Goal: Transaction & Acquisition: Subscribe to service/newsletter

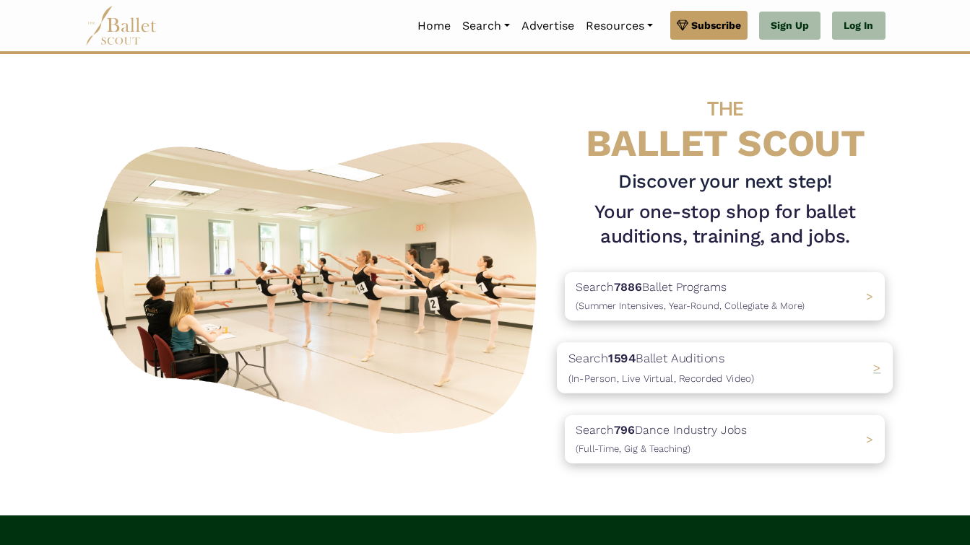
click at [652, 352] on p "Search 1594 Ballet Auditions (In-Person, Live Virtual, Recorded Video)" at bounding box center [661, 367] width 186 height 39
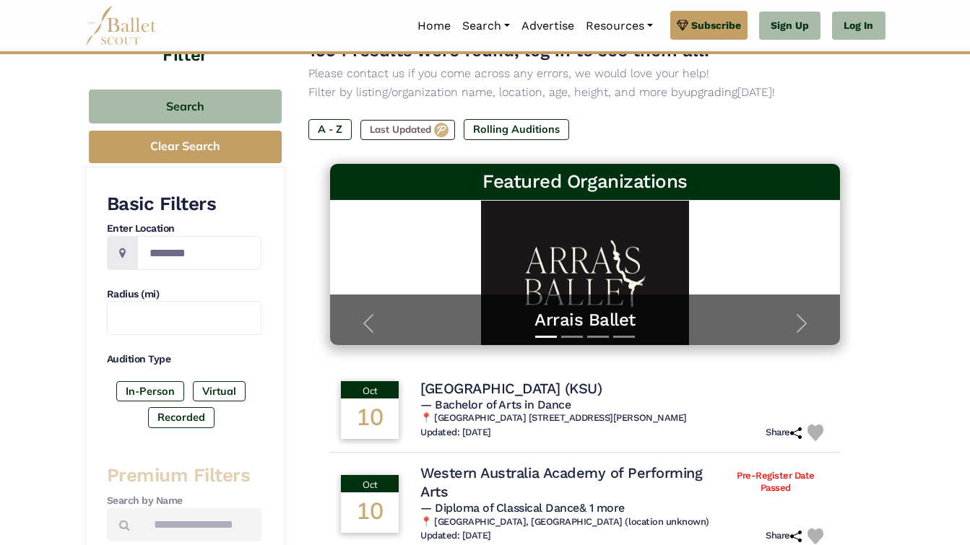
scroll to position [116, 0]
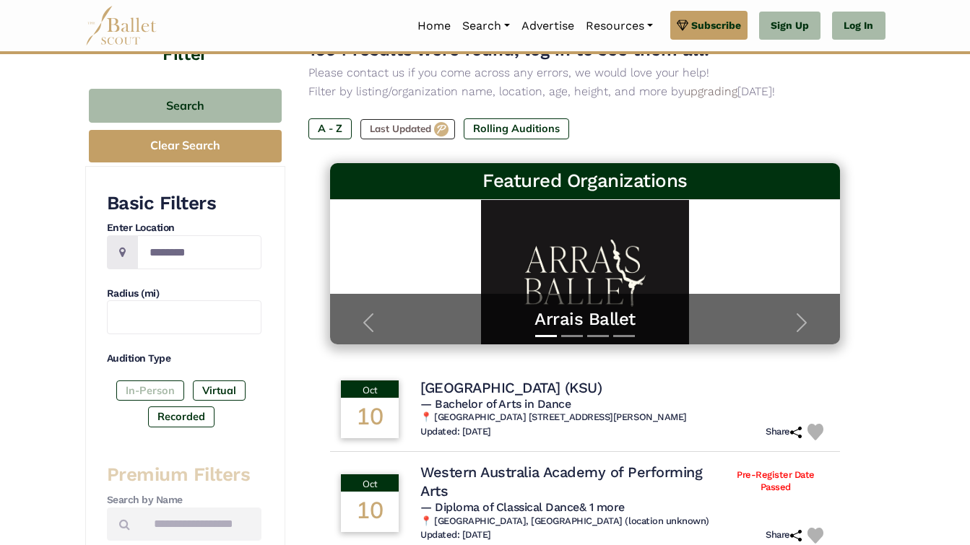
click at [127, 390] on label "In-Person" at bounding box center [150, 391] width 68 height 20
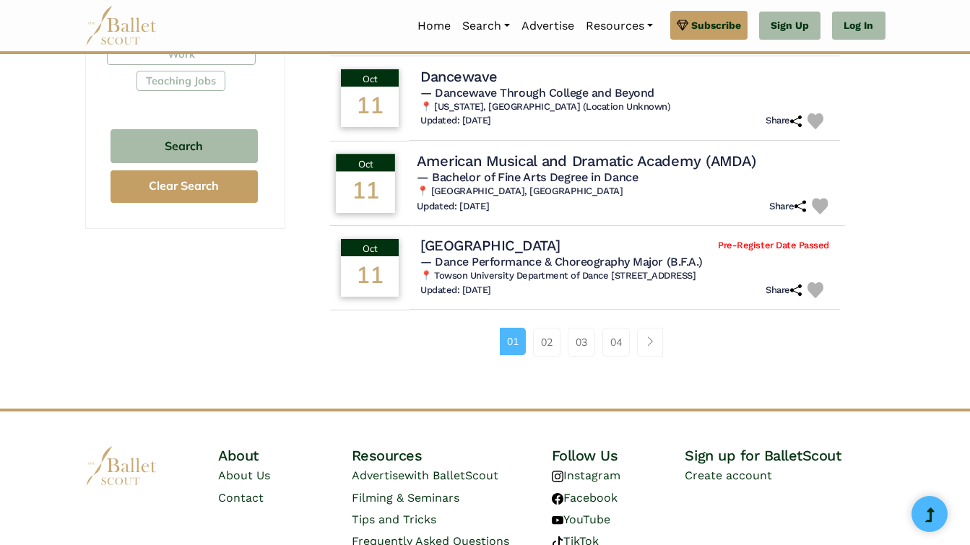
scroll to position [972, 0]
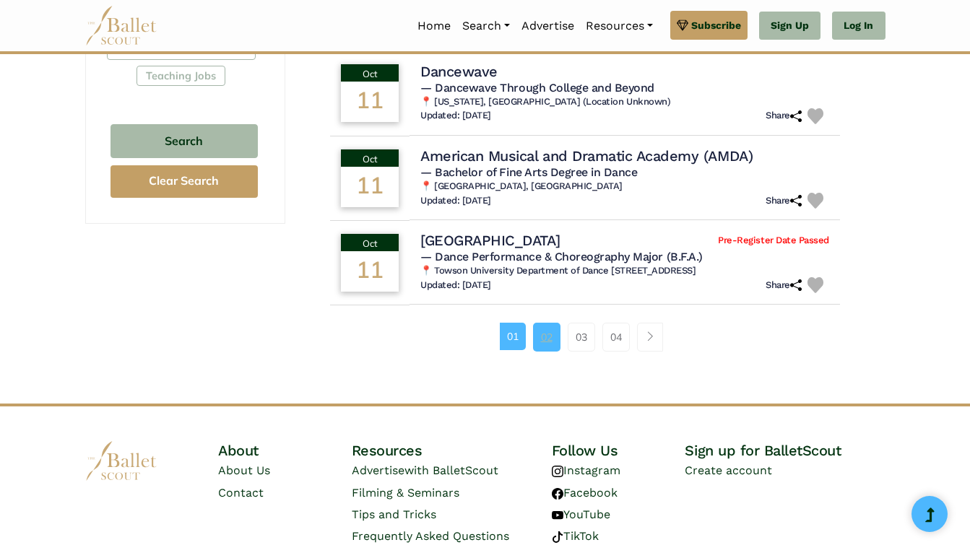
click at [549, 333] on link "02" at bounding box center [546, 337] width 27 height 29
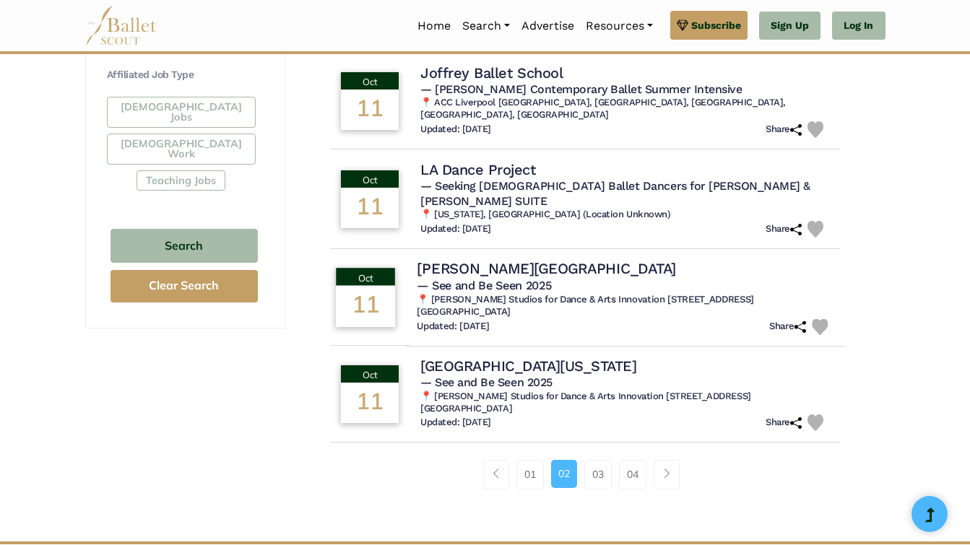
scroll to position [897, 0]
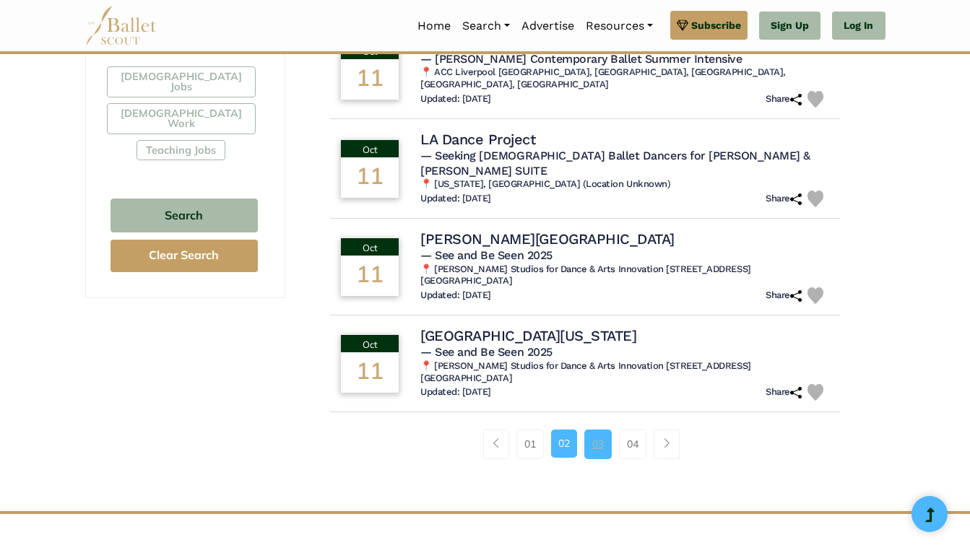
click at [594, 430] on link "03" at bounding box center [597, 444] width 27 height 29
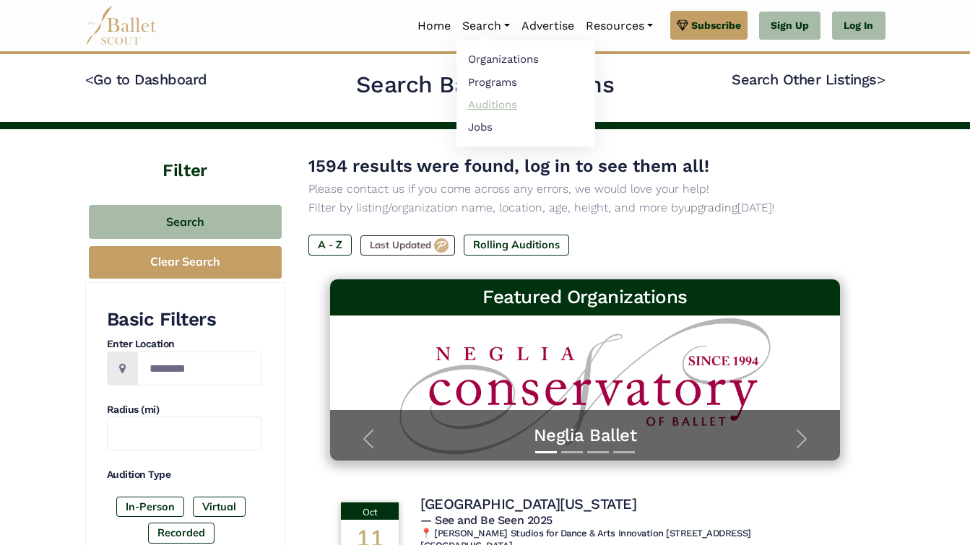
click at [486, 100] on link "Auditions" at bounding box center [526, 104] width 139 height 22
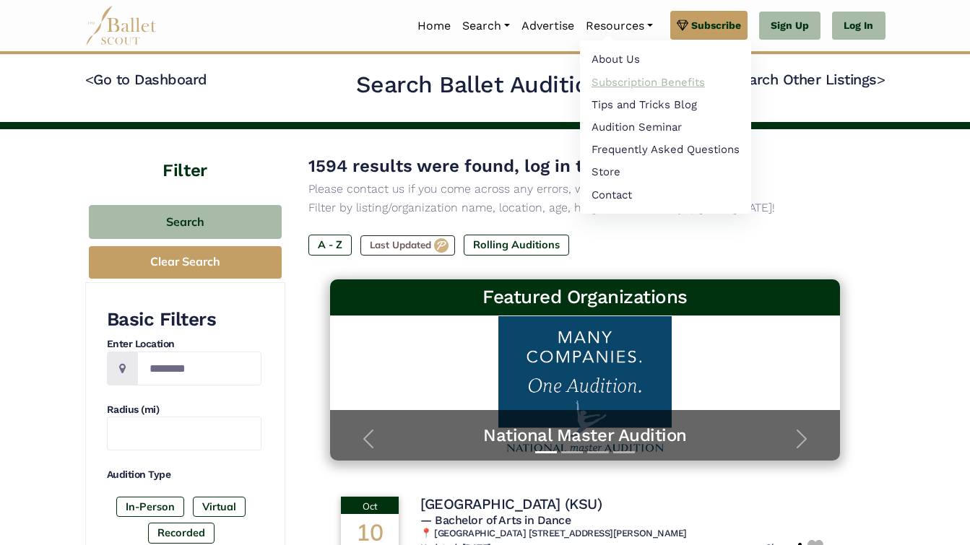
click at [612, 90] on link "Subscription Benefits" at bounding box center [665, 82] width 171 height 22
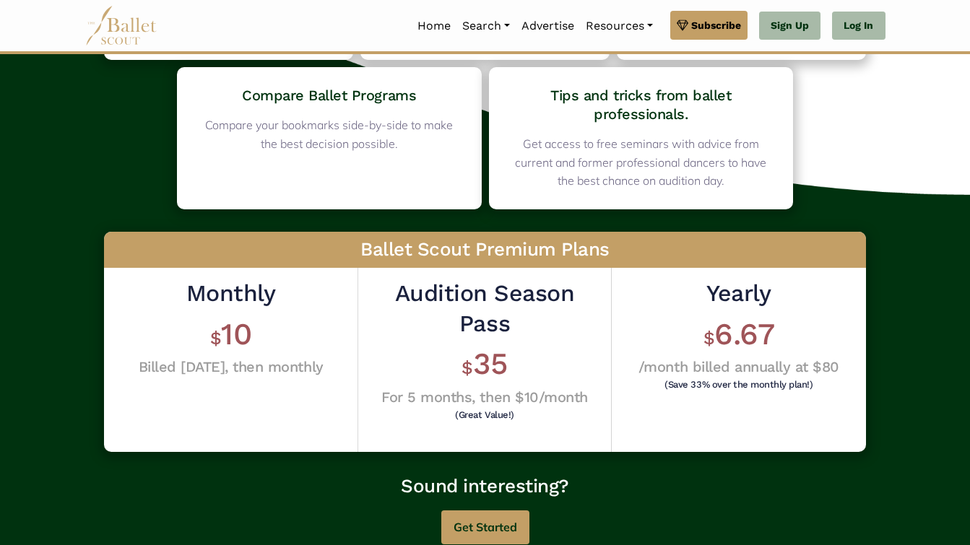
scroll to position [269, 0]
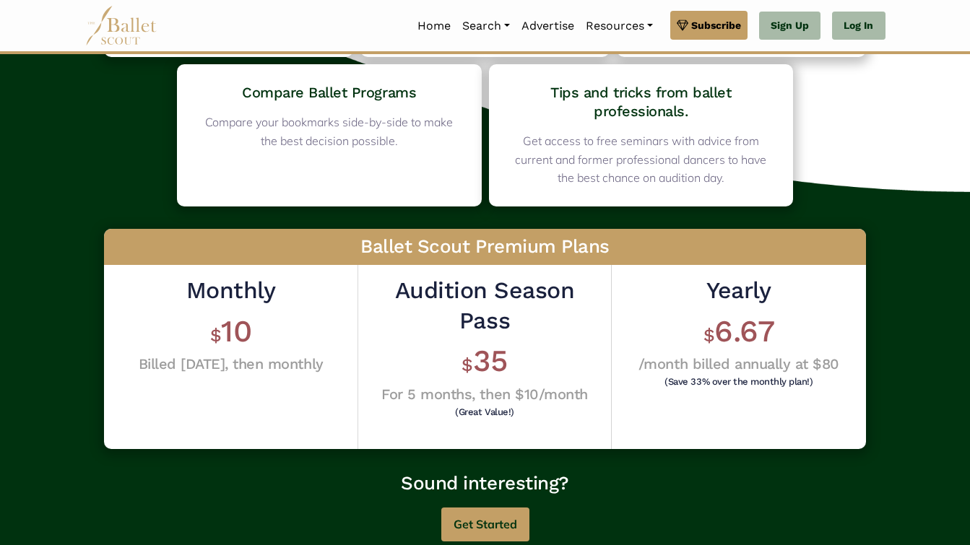
click at [477, 360] on h1 "$ 35" at bounding box center [484, 362] width 231 height 40
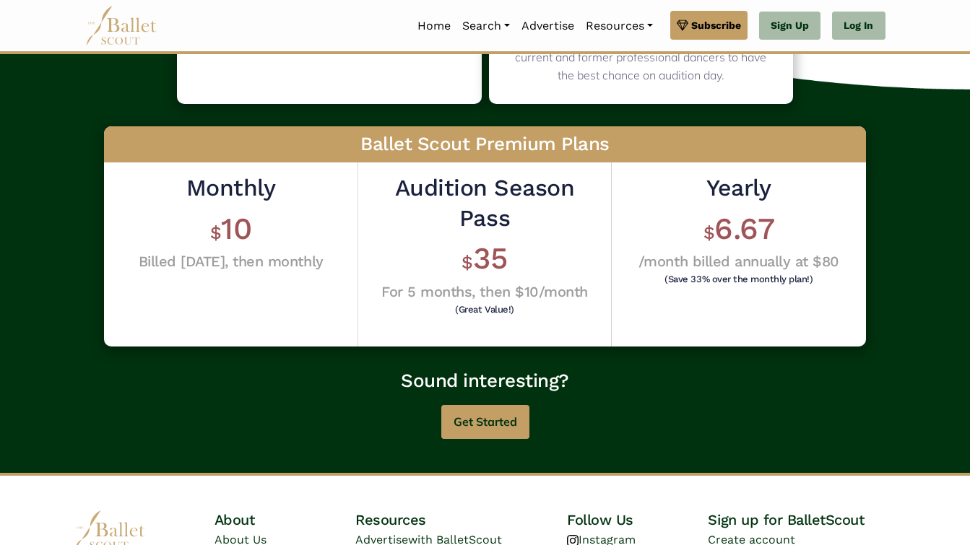
scroll to position [373, 0]
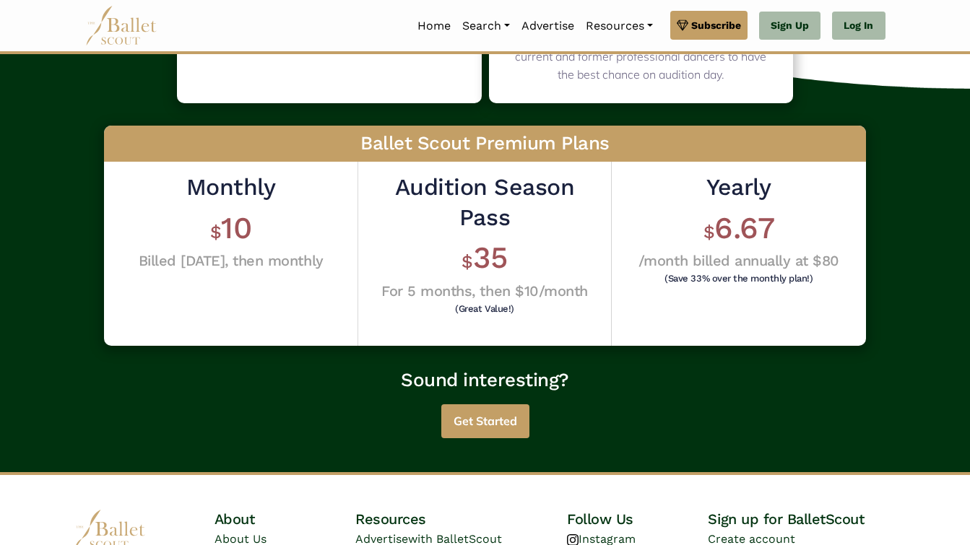
click at [470, 413] on button "Get Started" at bounding box center [485, 422] width 88 height 34
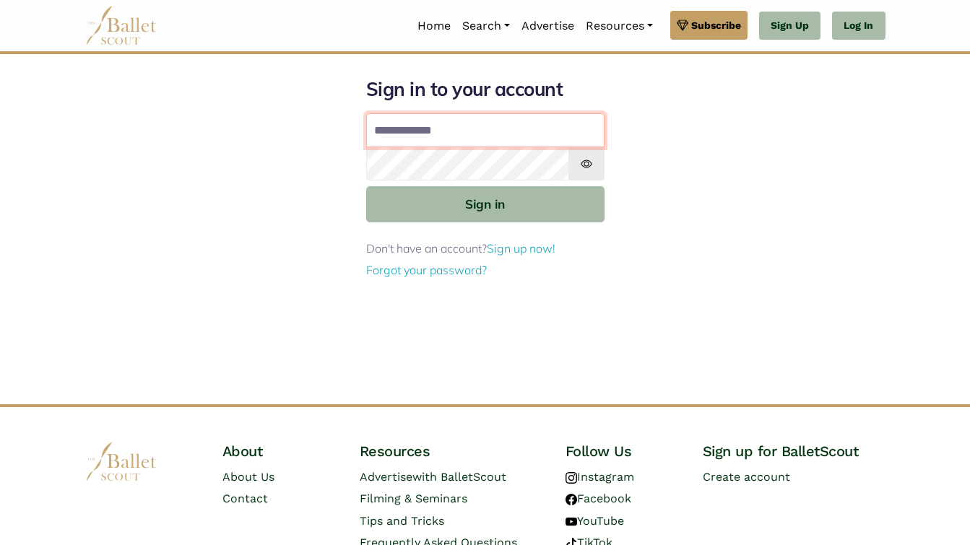
type input "**********"
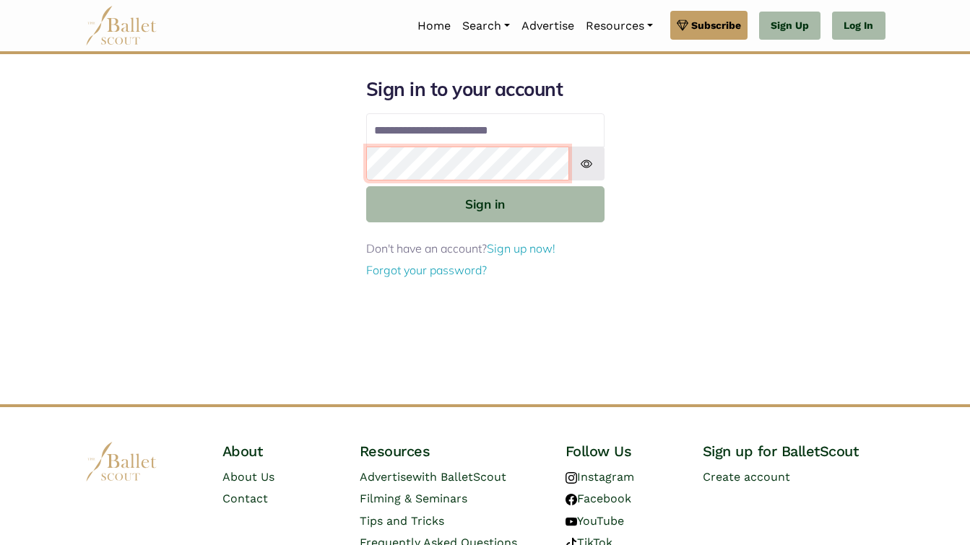
click at [485, 203] on button "Sign in" at bounding box center [485, 203] width 238 height 35
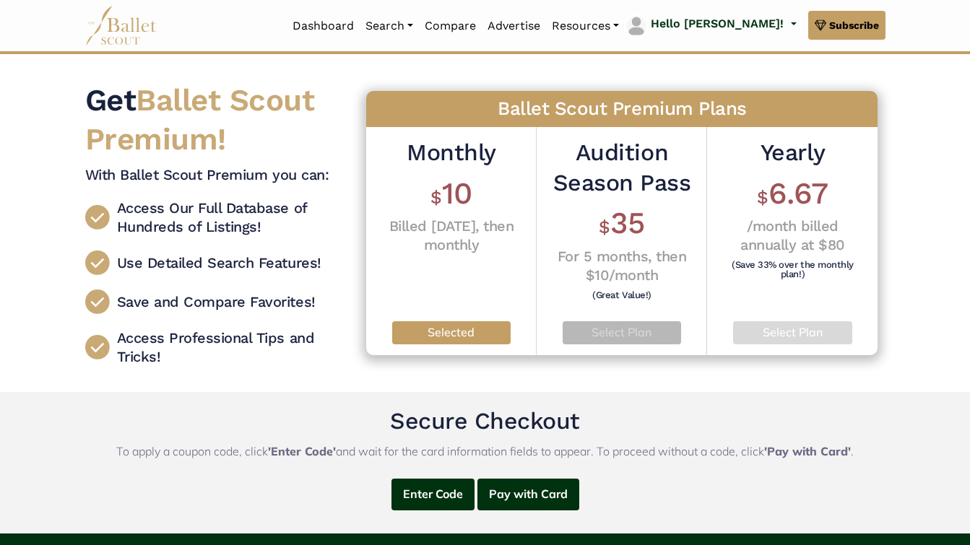
click at [615, 332] on p "Select Plan" at bounding box center [621, 333] width 95 height 19
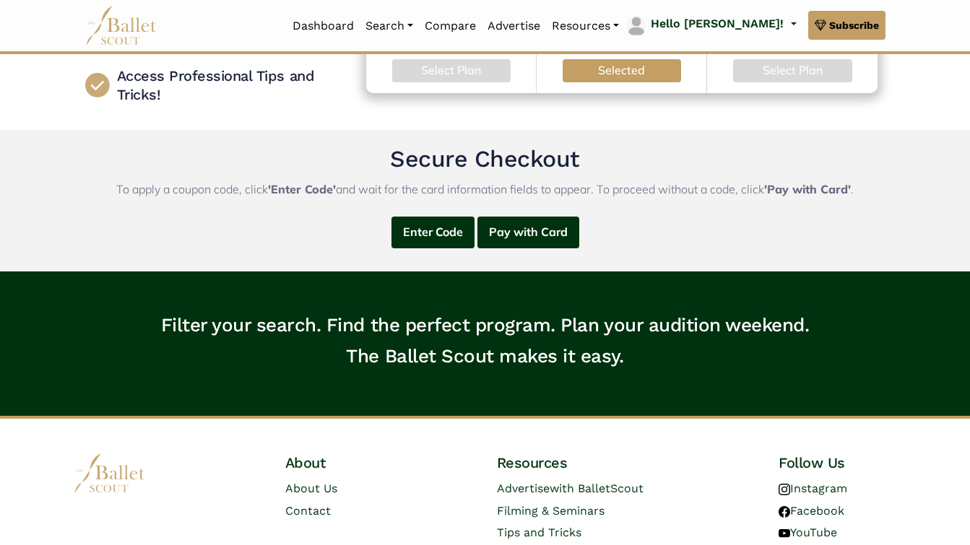
scroll to position [264, 0]
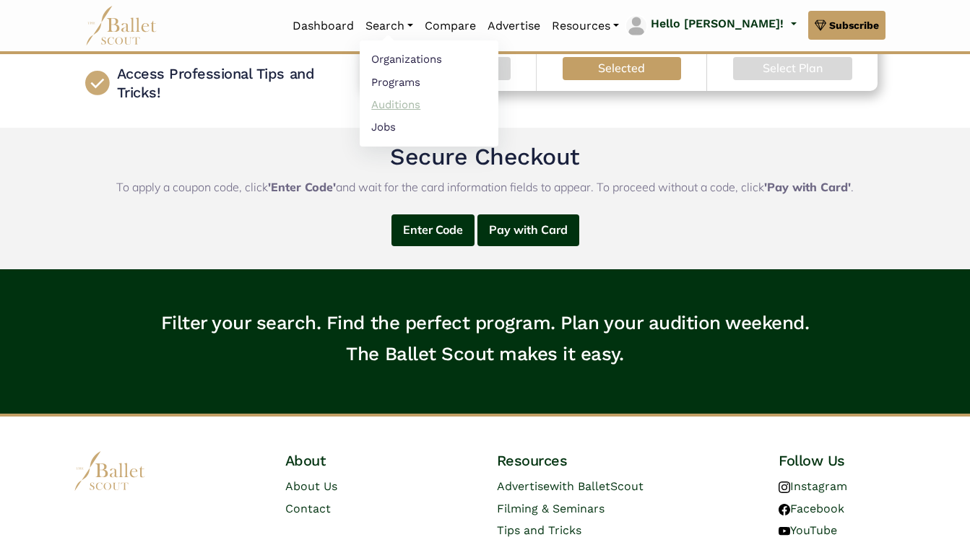
click at [433, 103] on link "Auditions" at bounding box center [429, 104] width 139 height 22
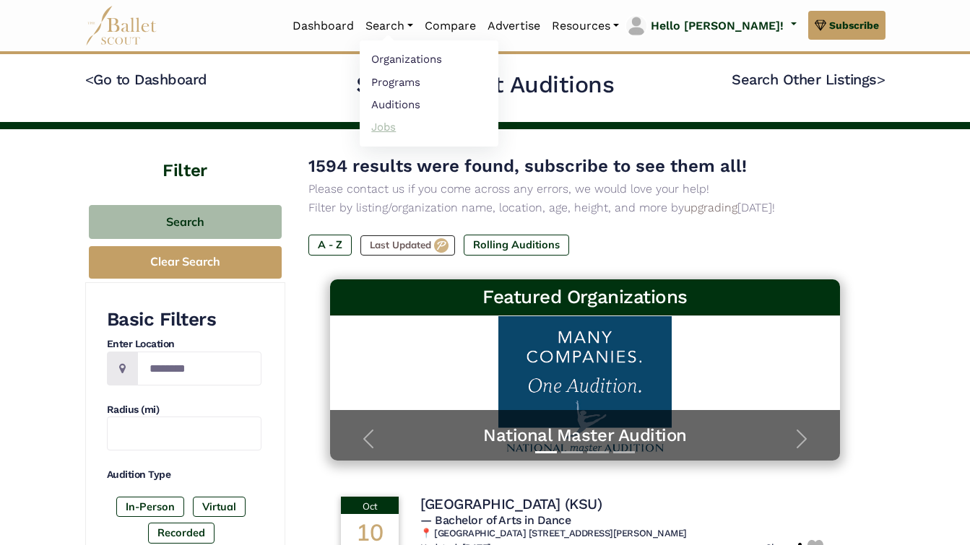
click at [414, 126] on link "Jobs" at bounding box center [429, 127] width 139 height 22
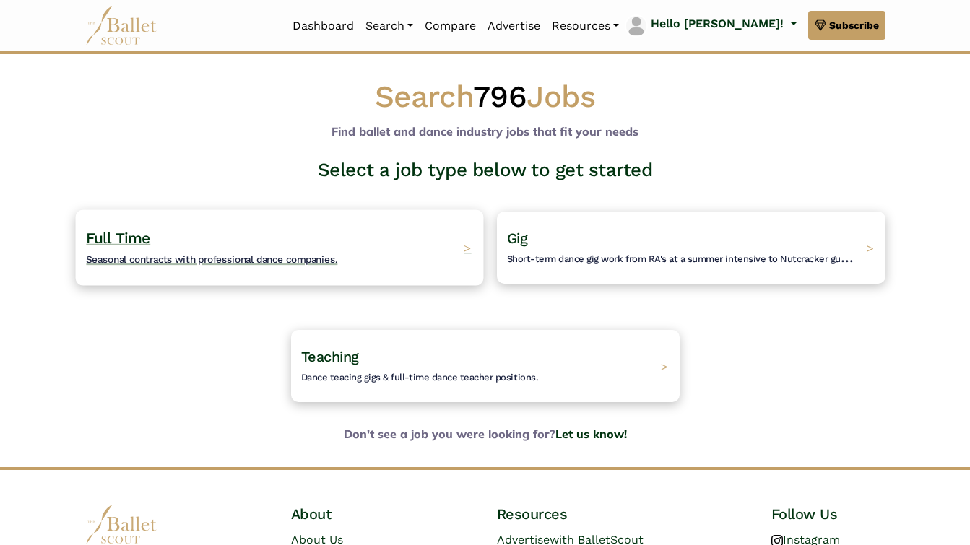
click at [332, 267] on div "Full Time Seasonal contracts with professional dance companies. >" at bounding box center [279, 247] width 408 height 76
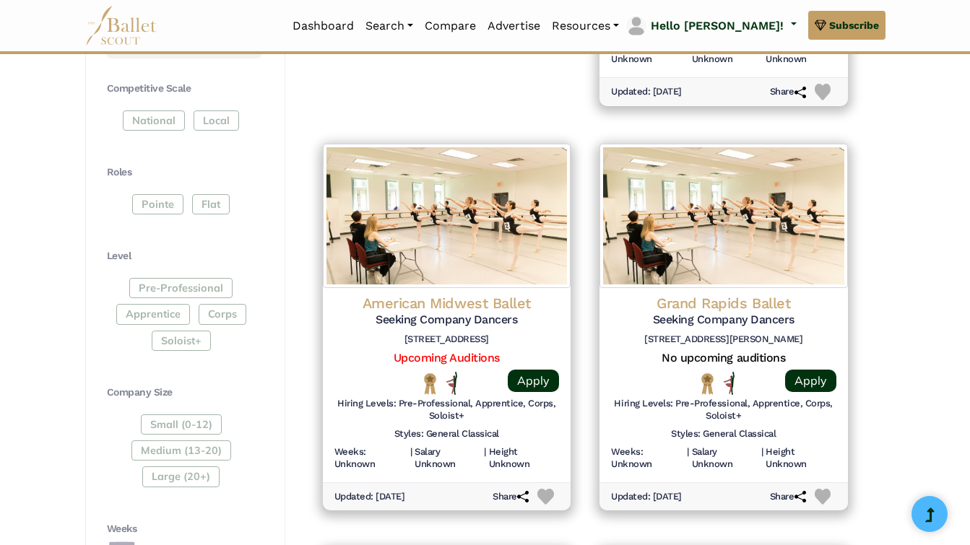
scroll to position [628, 0]
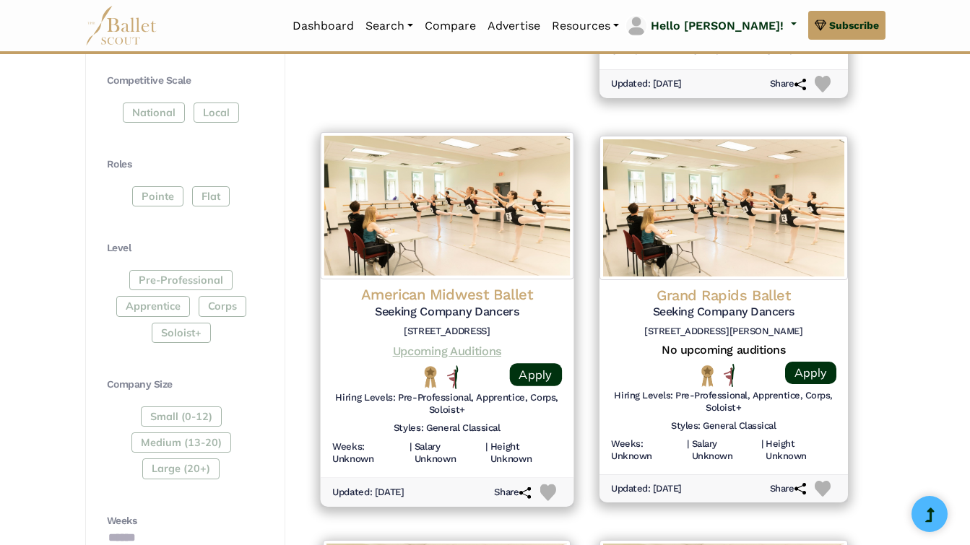
click at [419, 344] on link "Upcoming Auditions" at bounding box center [446, 351] width 108 height 14
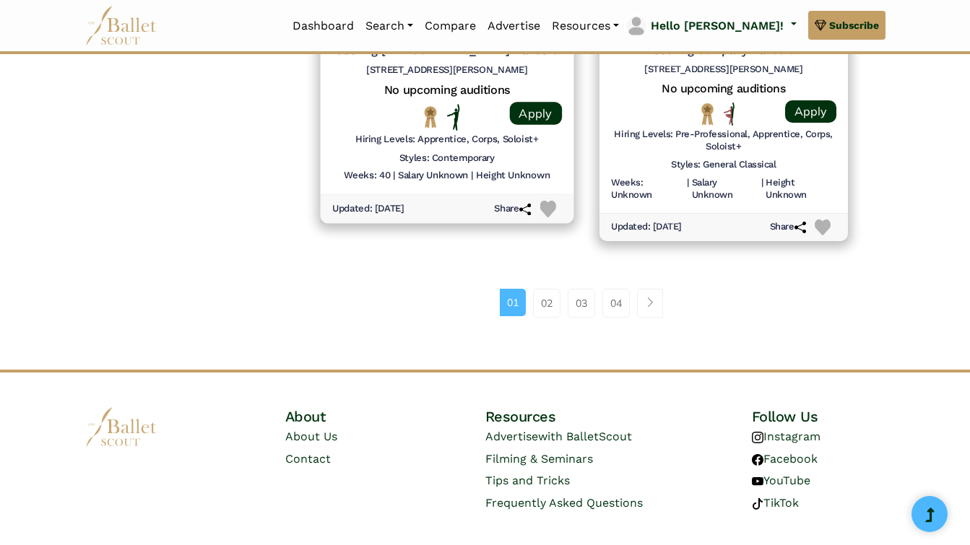
scroll to position [2106, 0]
click at [621, 290] on link "04" at bounding box center [615, 304] width 27 height 29
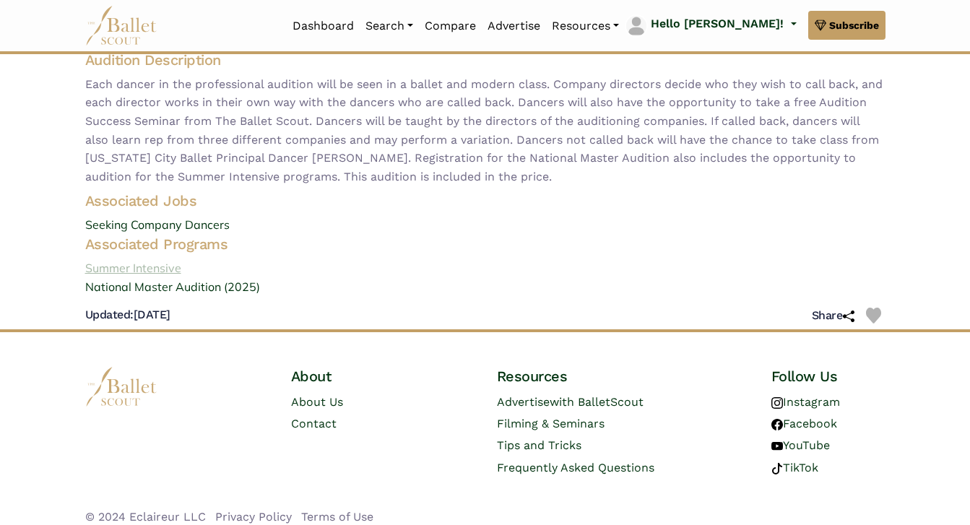
scroll to position [206, 0]
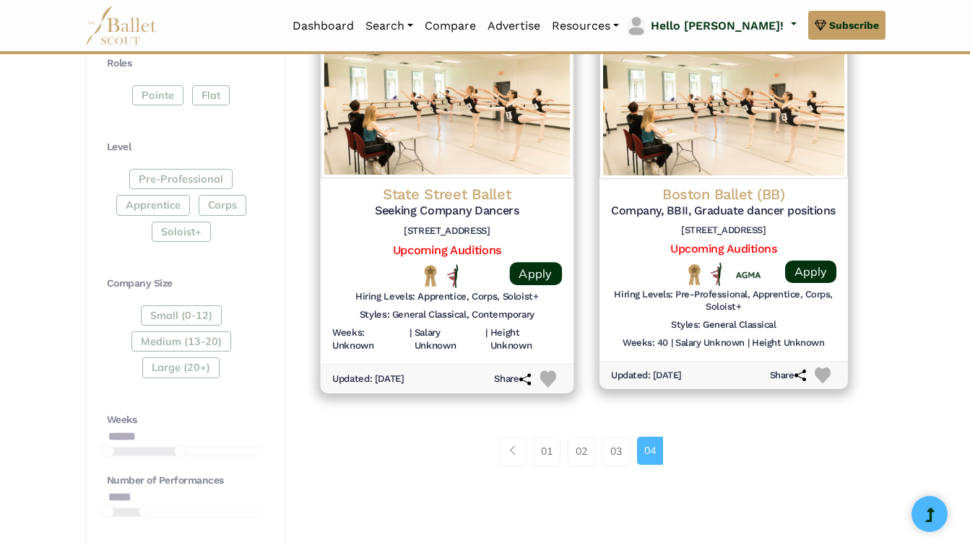
scroll to position [734, 0]
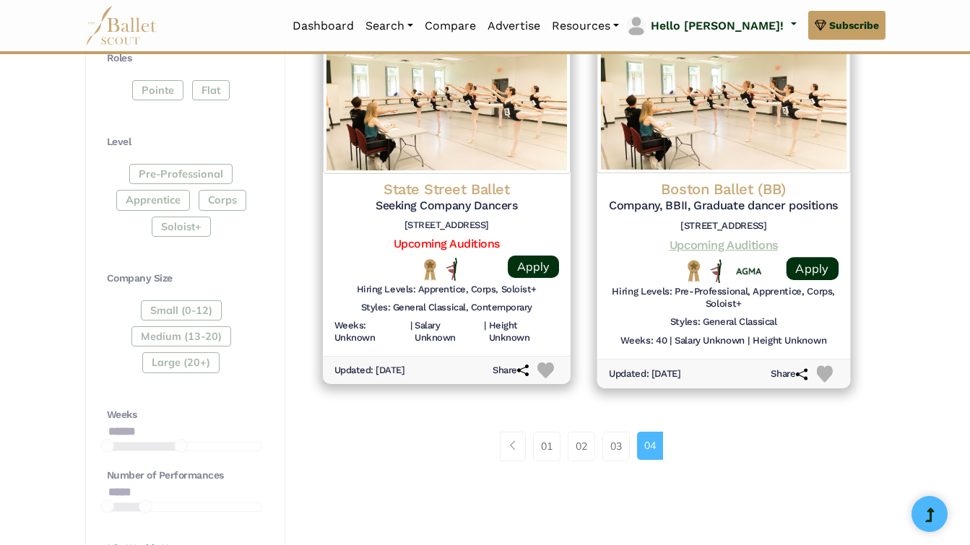
click at [722, 238] on link "Upcoming Auditions" at bounding box center [724, 245] width 108 height 14
